Goal: Task Accomplishment & Management: Manage account settings

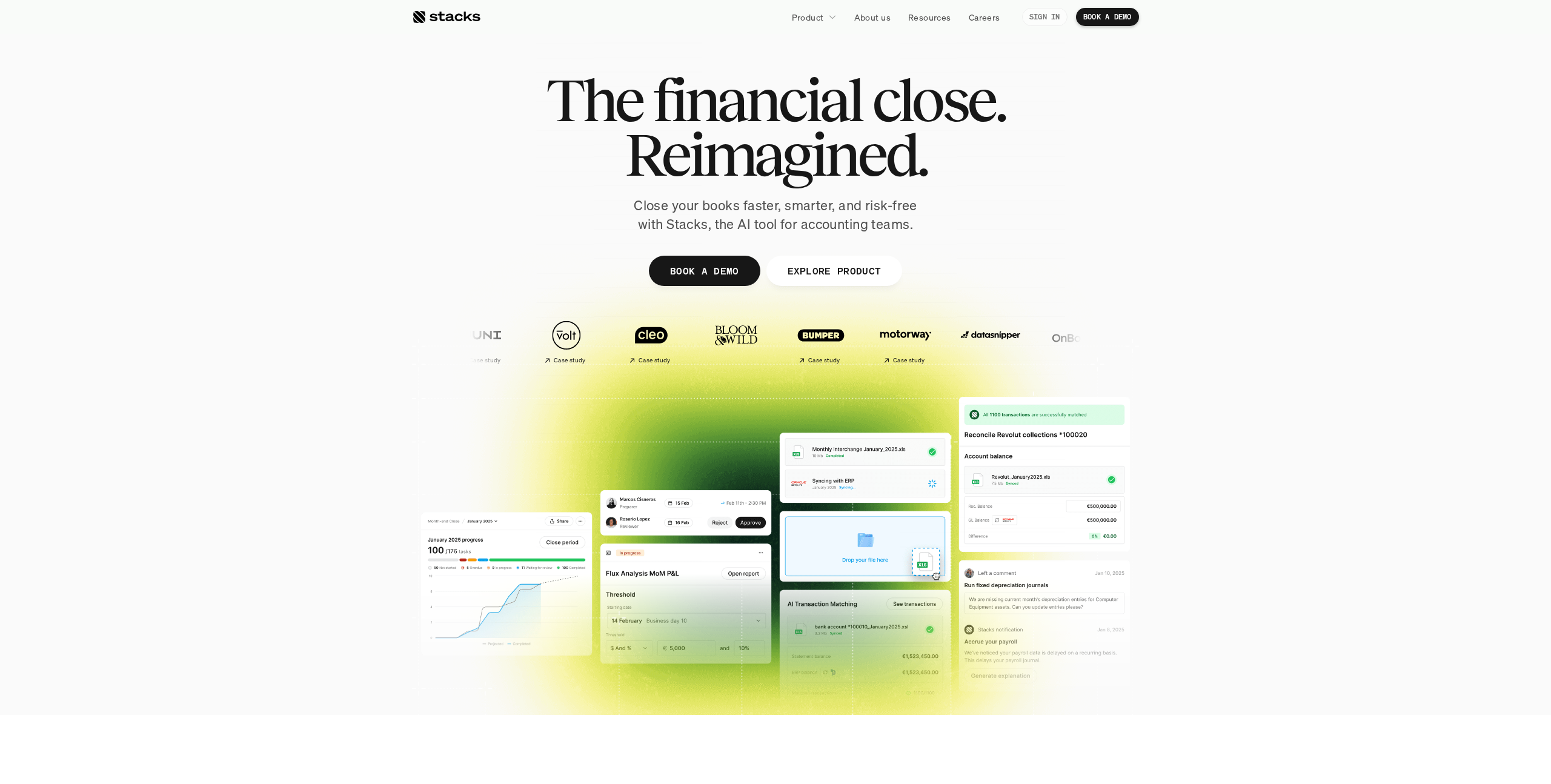
click at [1026, 10] on link "SIGN IN" at bounding box center [1044, 17] width 45 height 18
click at [1046, 31] on nav "Product About us Resources Careers SIGN IN BOOK A DEMO" at bounding box center [775, 17] width 1551 height 34
click at [1048, 27] on div "Product About us Resources Careers SIGN IN BOOK A DEMO" at bounding box center [775, 16] width 727 height 22
click at [1051, 20] on p "SIGN IN" at bounding box center [1045, 16] width 31 height 8
